Goal: Navigation & Orientation: Go to known website

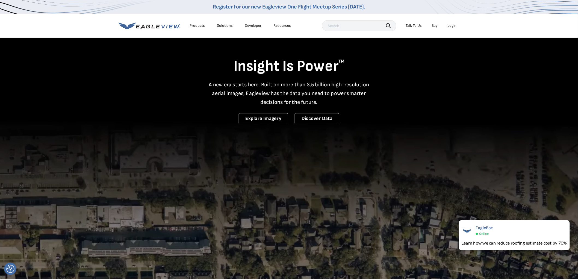
click at [453, 28] on li "Login" at bounding box center [452, 26] width 14 height 8
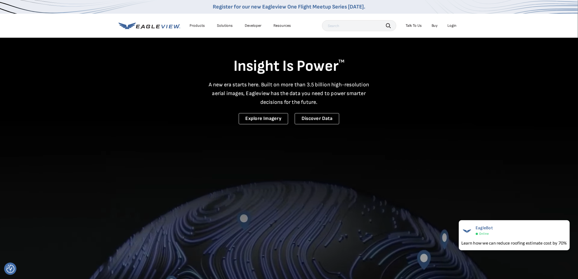
click at [452, 26] on div "Login" at bounding box center [452, 25] width 9 height 5
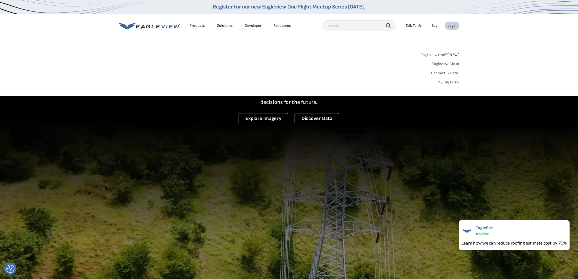
click at [452, 26] on div "Login" at bounding box center [452, 25] width 9 height 5
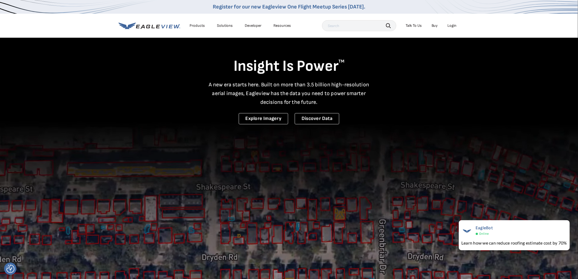
click at [452, 25] on div "Login" at bounding box center [452, 25] width 9 height 5
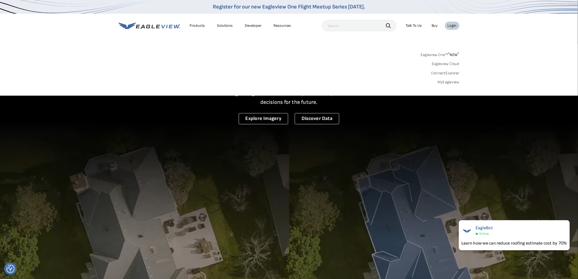
click at [452, 25] on div "Login" at bounding box center [452, 25] width 9 height 5
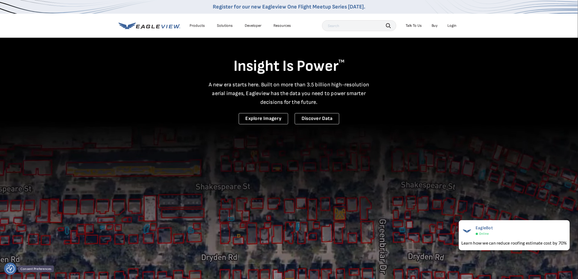
click at [14, 270] on img "Consent Preferences" at bounding box center [10, 269] width 8 height 8
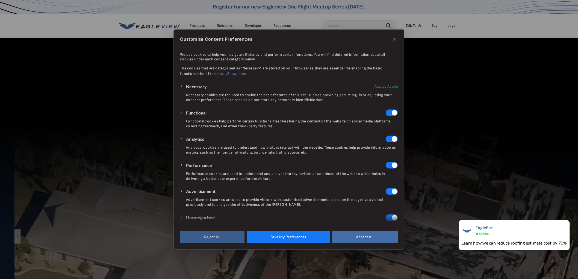
click at [202, 238] on button "Reject All" at bounding box center [212, 237] width 64 height 12
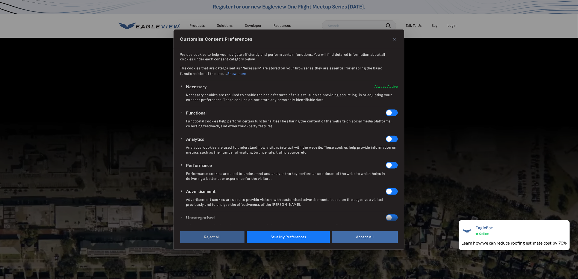
checkbox input "false"
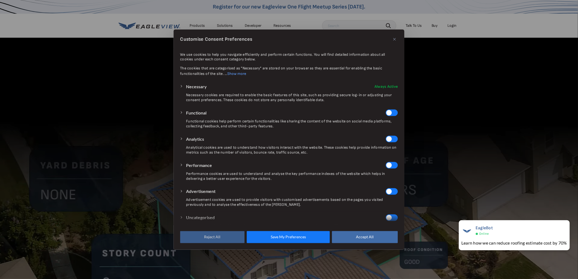
checkbox input "false"
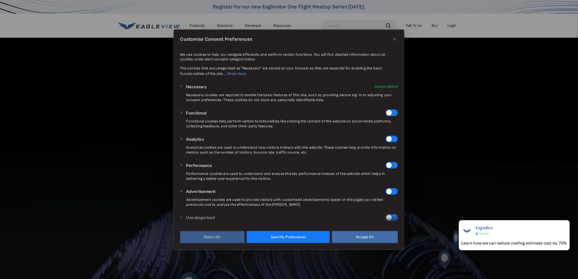
checkbox input "false"
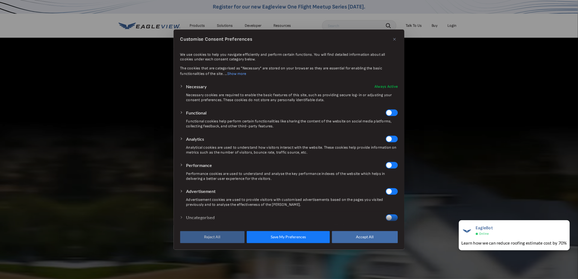
checkbox input "false"
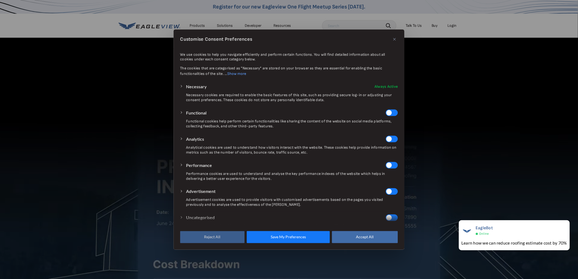
checkbox input "false"
